Goal: Transaction & Acquisition: Obtain resource

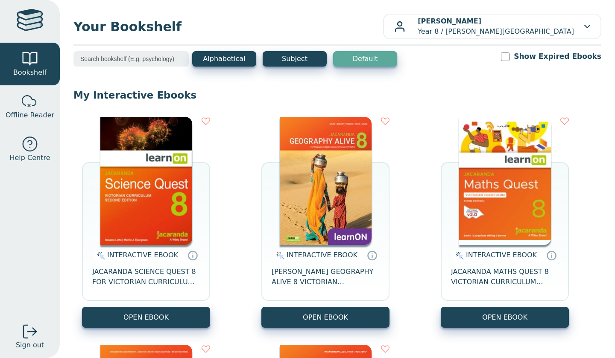
click at [323, 148] on img at bounding box center [326, 181] width 92 height 128
click at [295, 203] on img at bounding box center [326, 181] width 92 height 128
